Goal: Check status: Check status

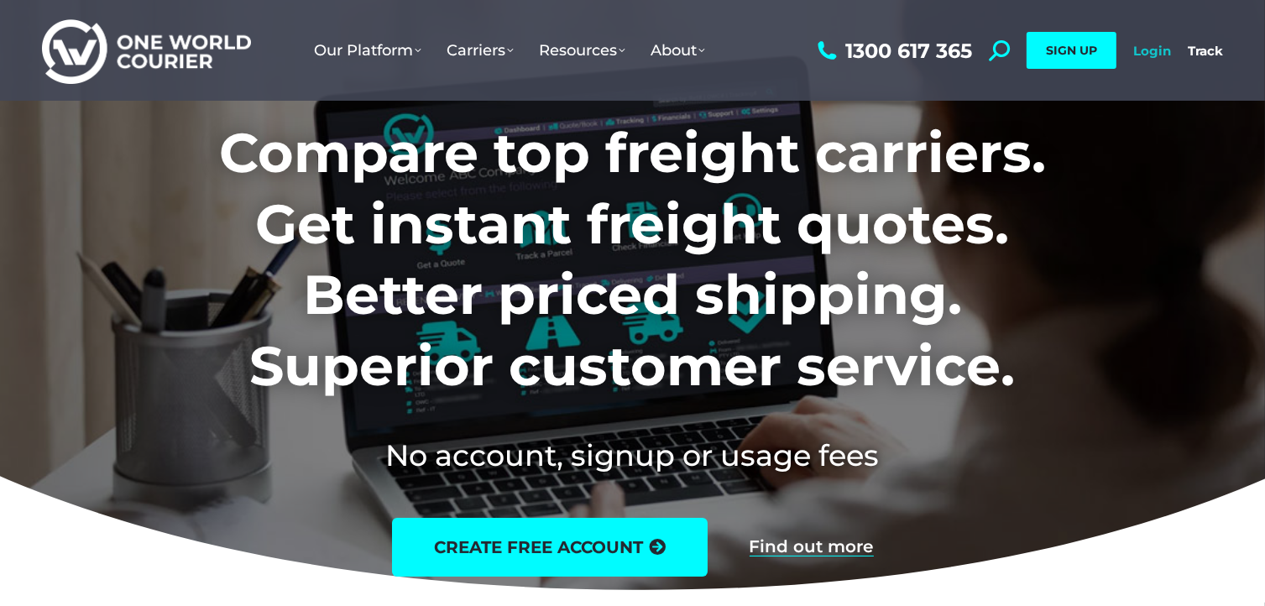
click at [1148, 46] on link "Login" at bounding box center [1153, 51] width 38 height 16
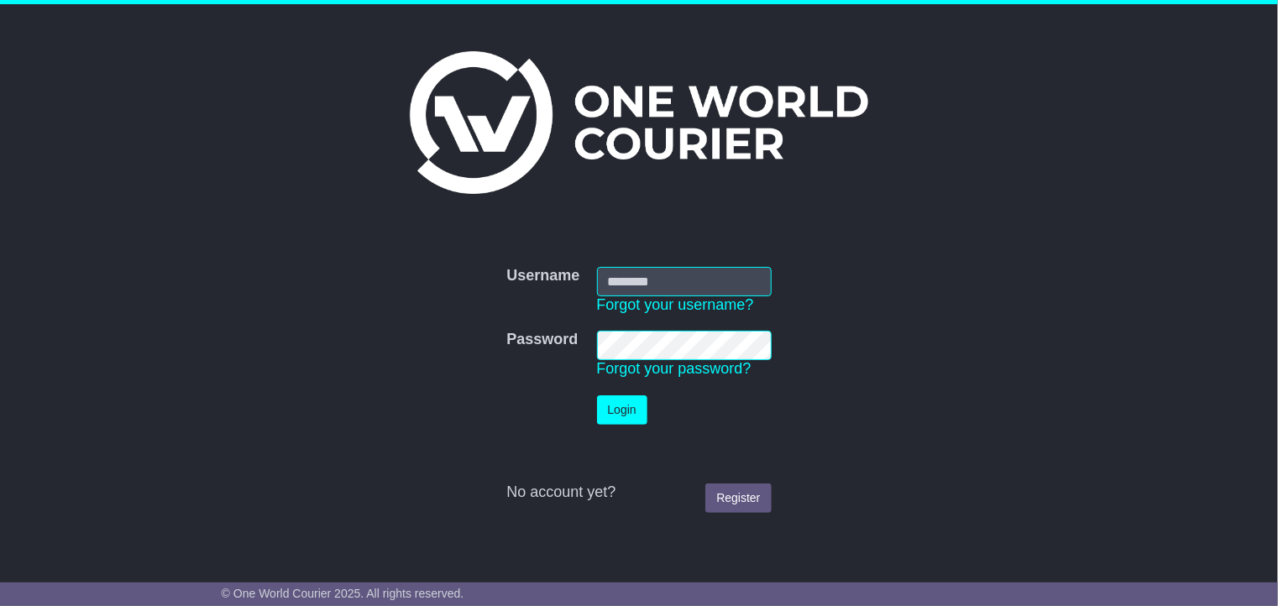
type input "**********"
click at [621, 399] on button "Login" at bounding box center [622, 409] width 50 height 29
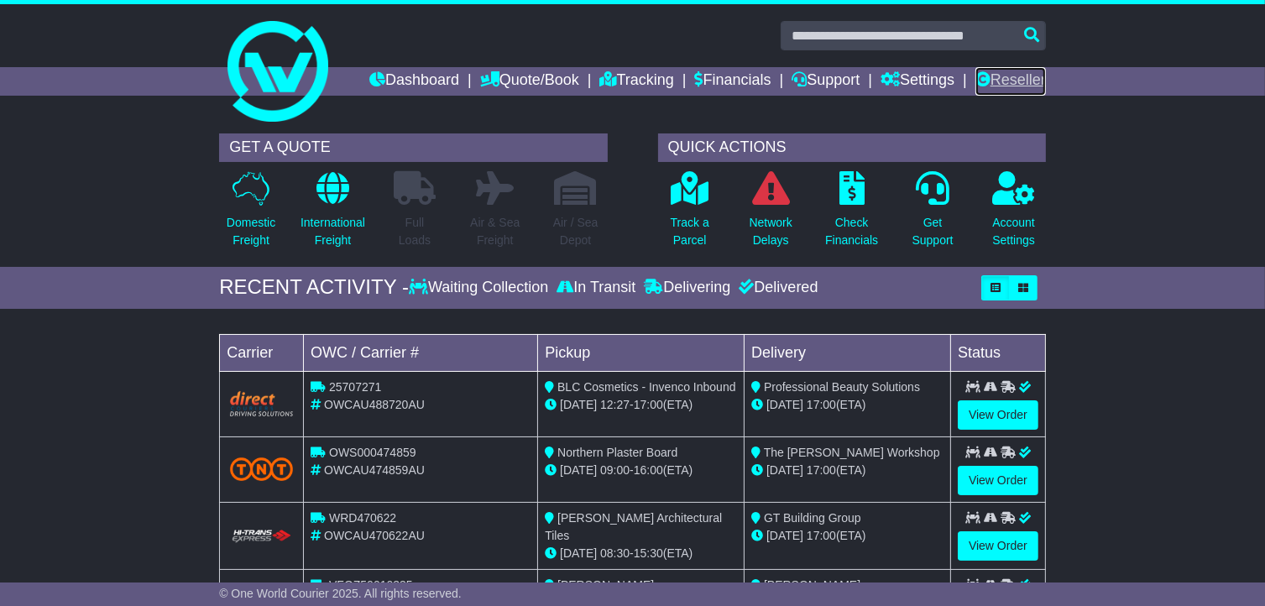
click at [1013, 76] on link "Reseller" at bounding box center [1011, 81] width 71 height 29
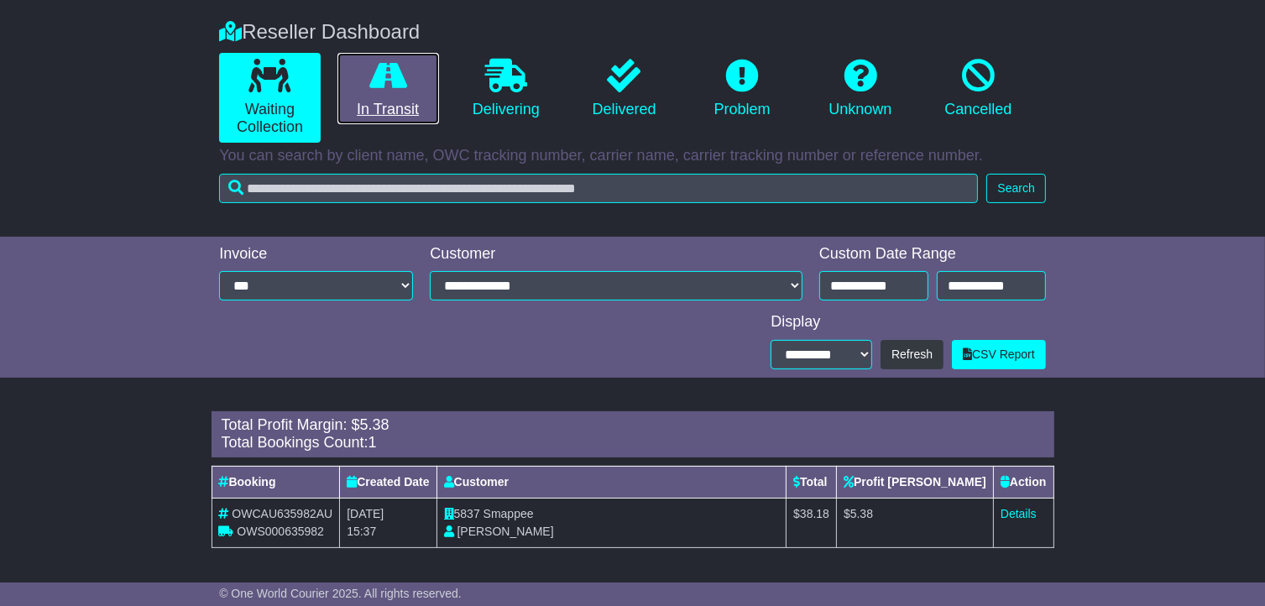
click at [400, 97] on link "In Transit" at bounding box center [389, 89] width 102 height 72
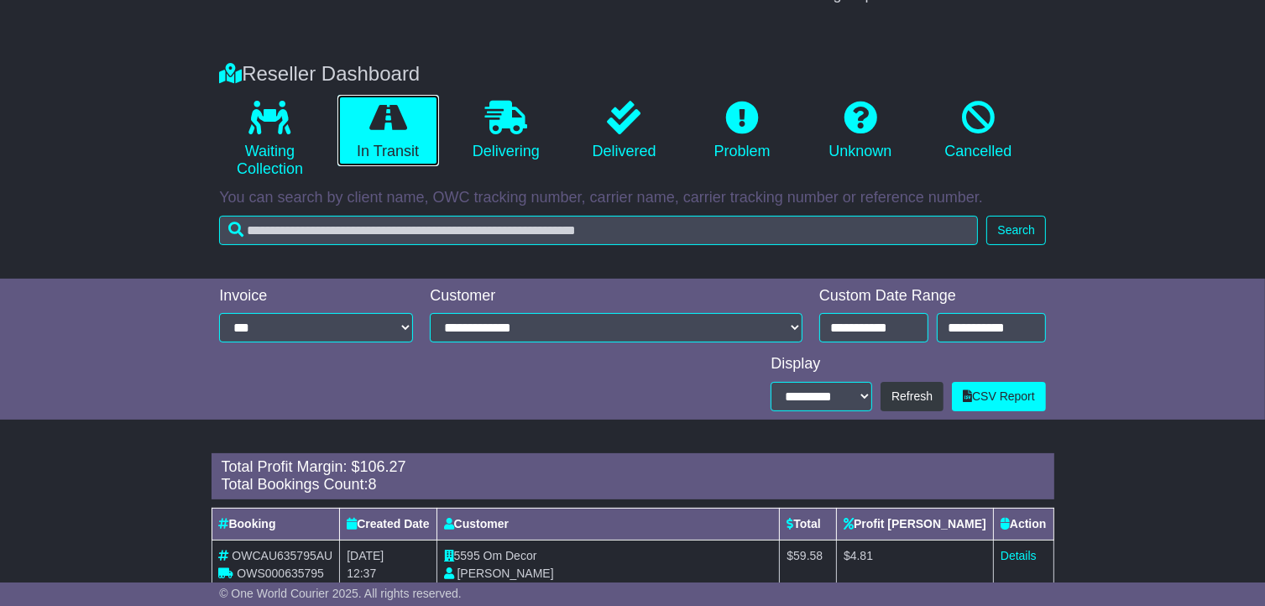
scroll to position [243, 0]
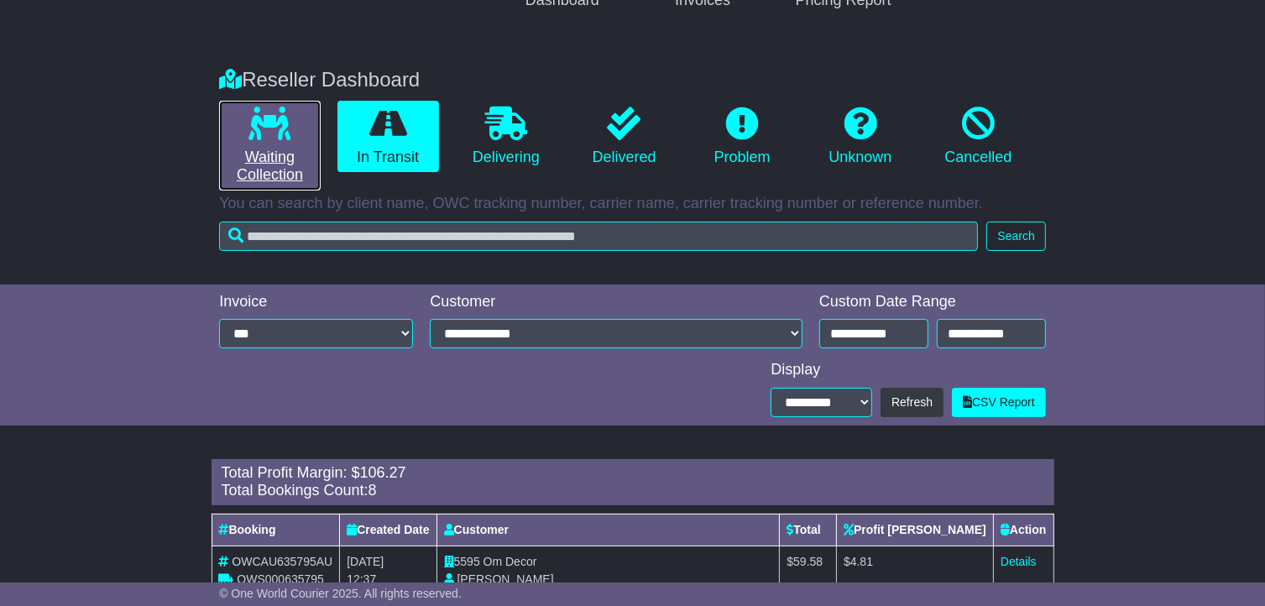
click at [254, 175] on link "Waiting Collection" at bounding box center [270, 146] width 102 height 90
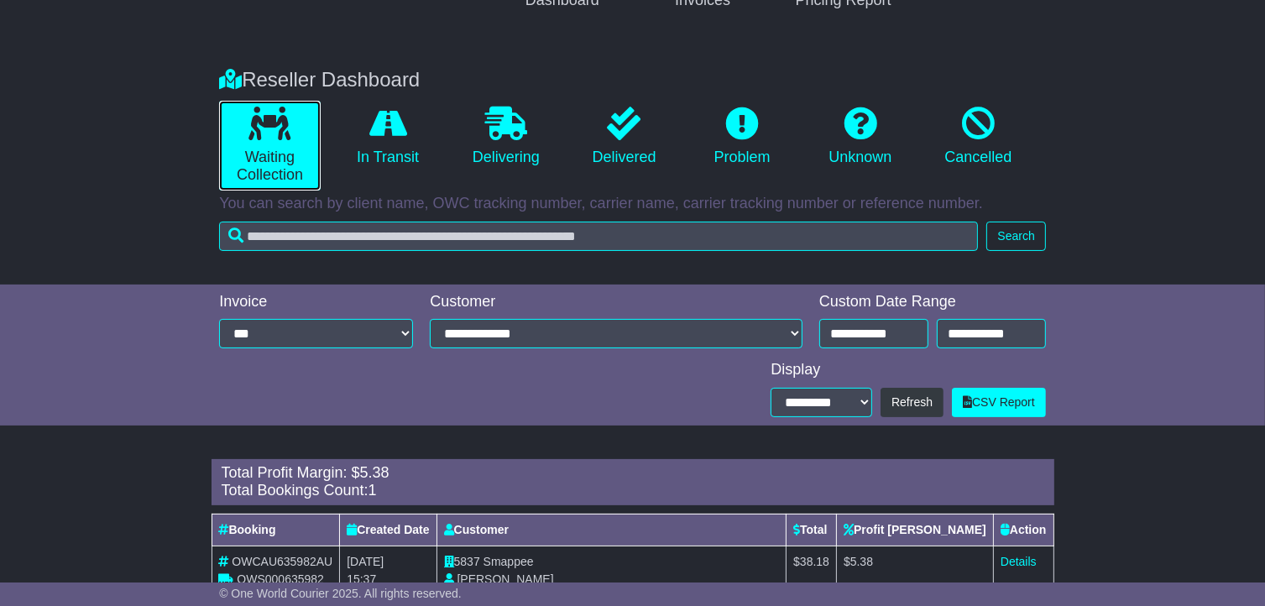
scroll to position [291, 0]
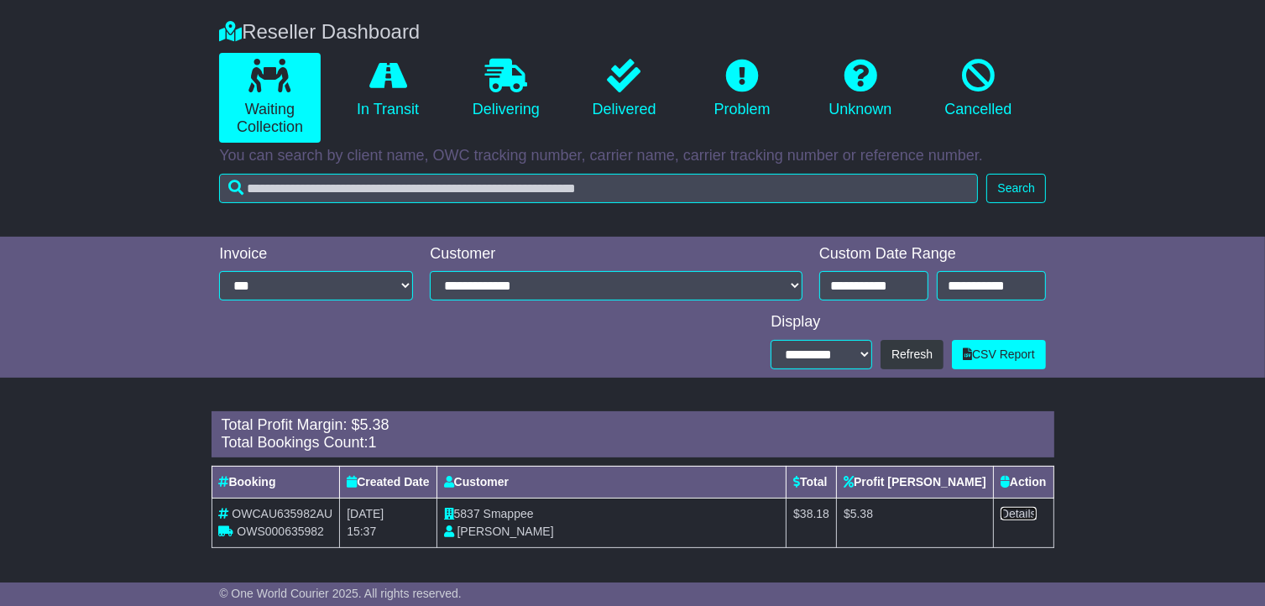
click at [1017, 507] on link "Details" at bounding box center [1019, 513] width 36 height 13
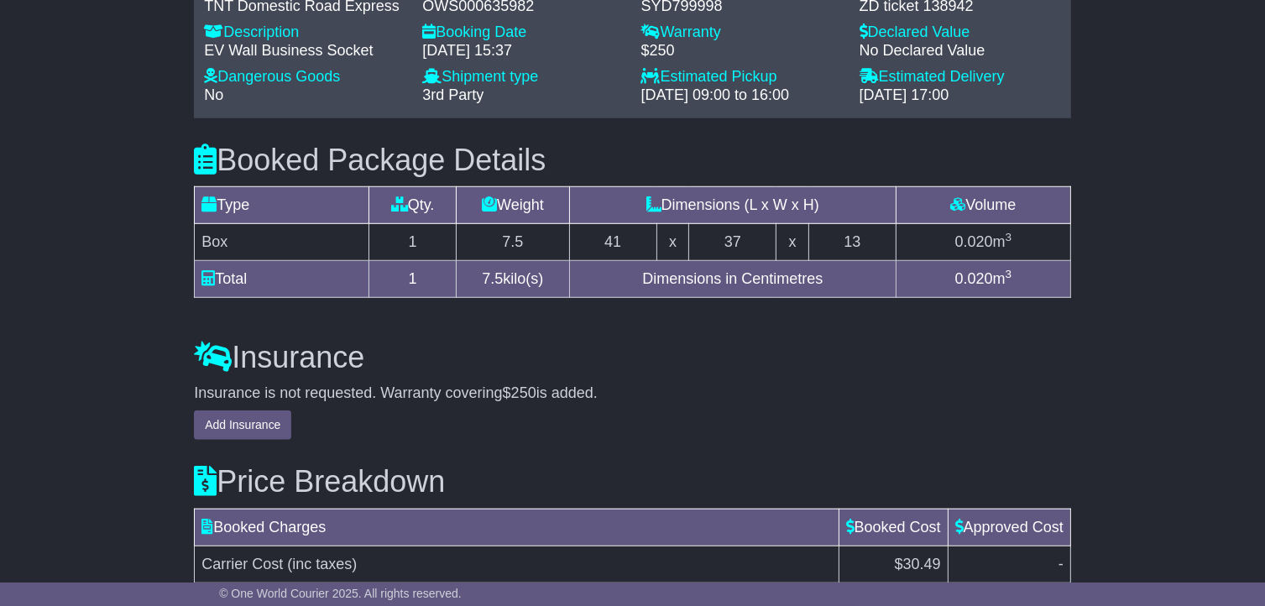
scroll to position [1274, 0]
